Goal: Task Accomplishment & Management: Manage account settings

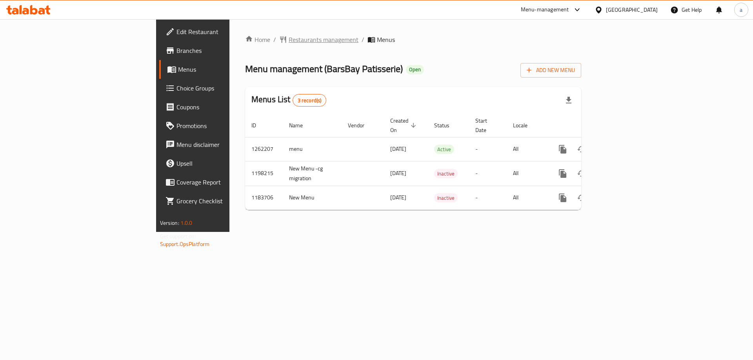
click at [289, 42] on span "Restaurants management" at bounding box center [324, 39] width 70 height 9
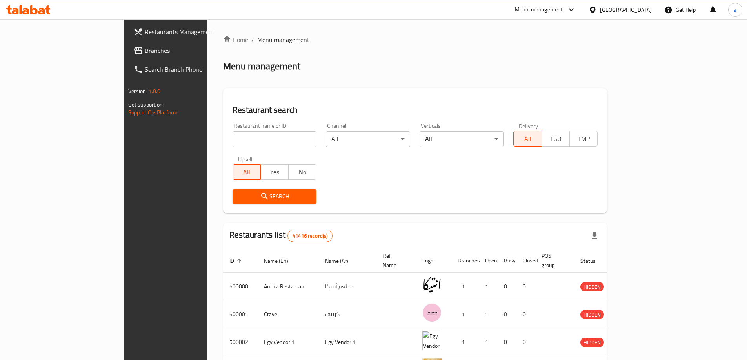
click at [233, 137] on input "search" at bounding box center [275, 139] width 84 height 16
drag, startPoint x: 520, startPoint y: 70, endPoint x: 632, endPoint y: 33, distance: 118.0
click at [520, 70] on div "Menu management" at bounding box center [415, 66] width 384 height 13
click at [641, 17] on div "Egypt" at bounding box center [621, 9] width 76 height 19
click at [597, 8] on icon at bounding box center [593, 10] width 8 height 8
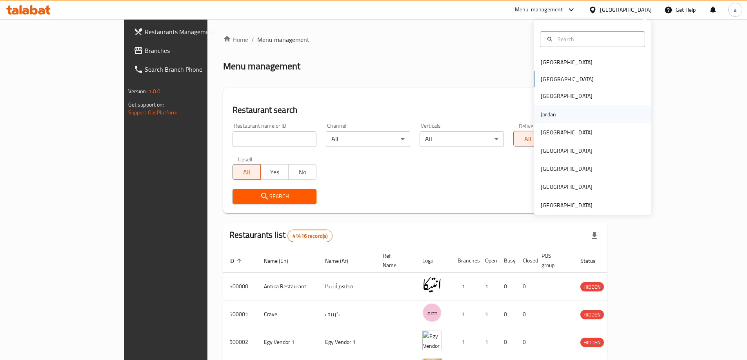
click at [555, 110] on div "Jordan" at bounding box center [549, 115] width 28 height 18
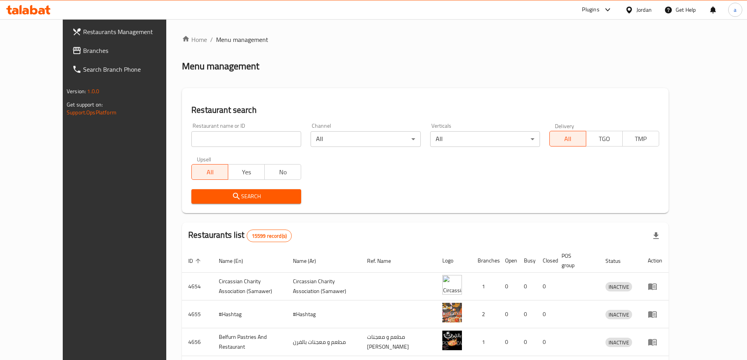
click at [83, 51] on span "Branches" at bounding box center [132, 50] width 98 height 9
click at [83, 54] on span "Branches" at bounding box center [132, 50] width 98 height 9
